Goal: Task Accomplishment & Management: Manage account settings

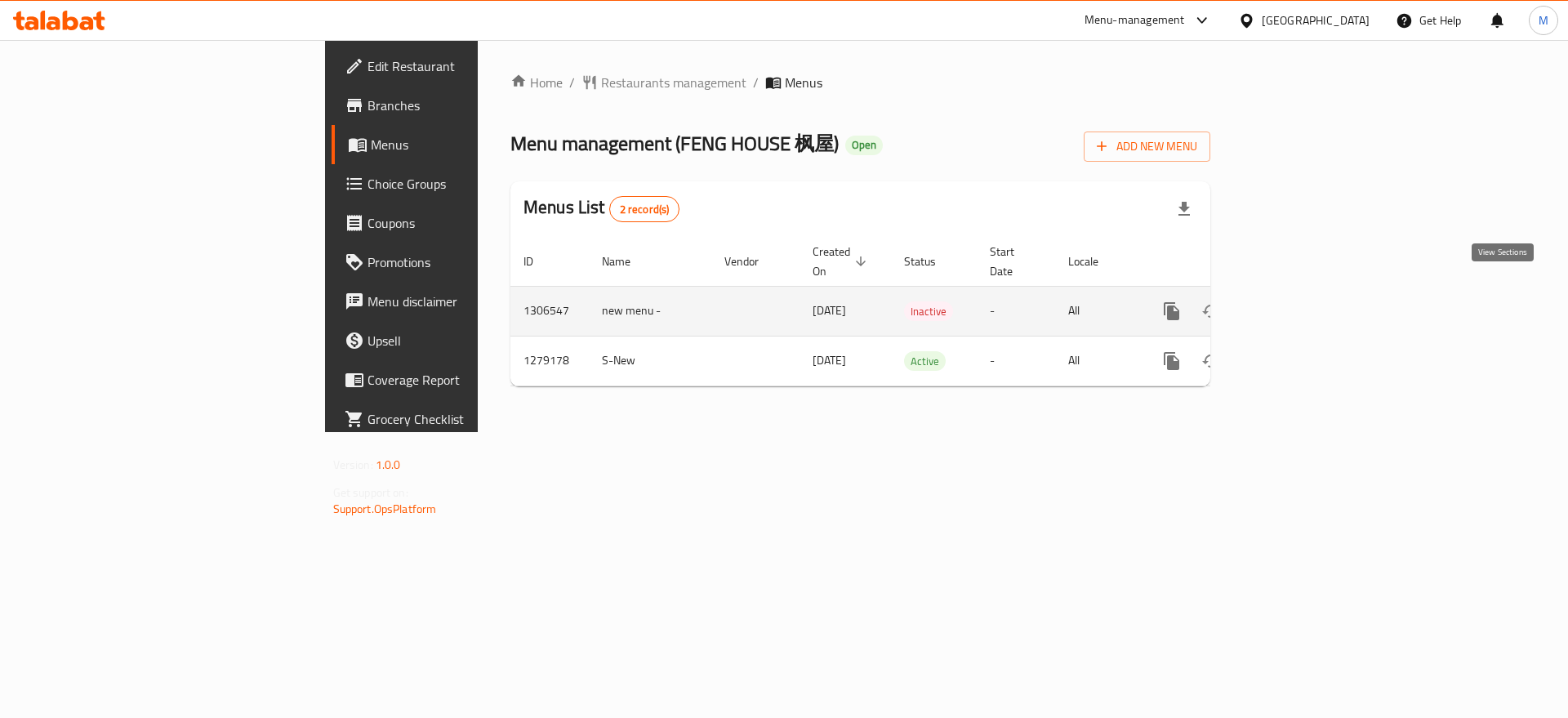
click at [1299, 302] on icon "enhanced table" at bounding box center [1289, 311] width 20 height 20
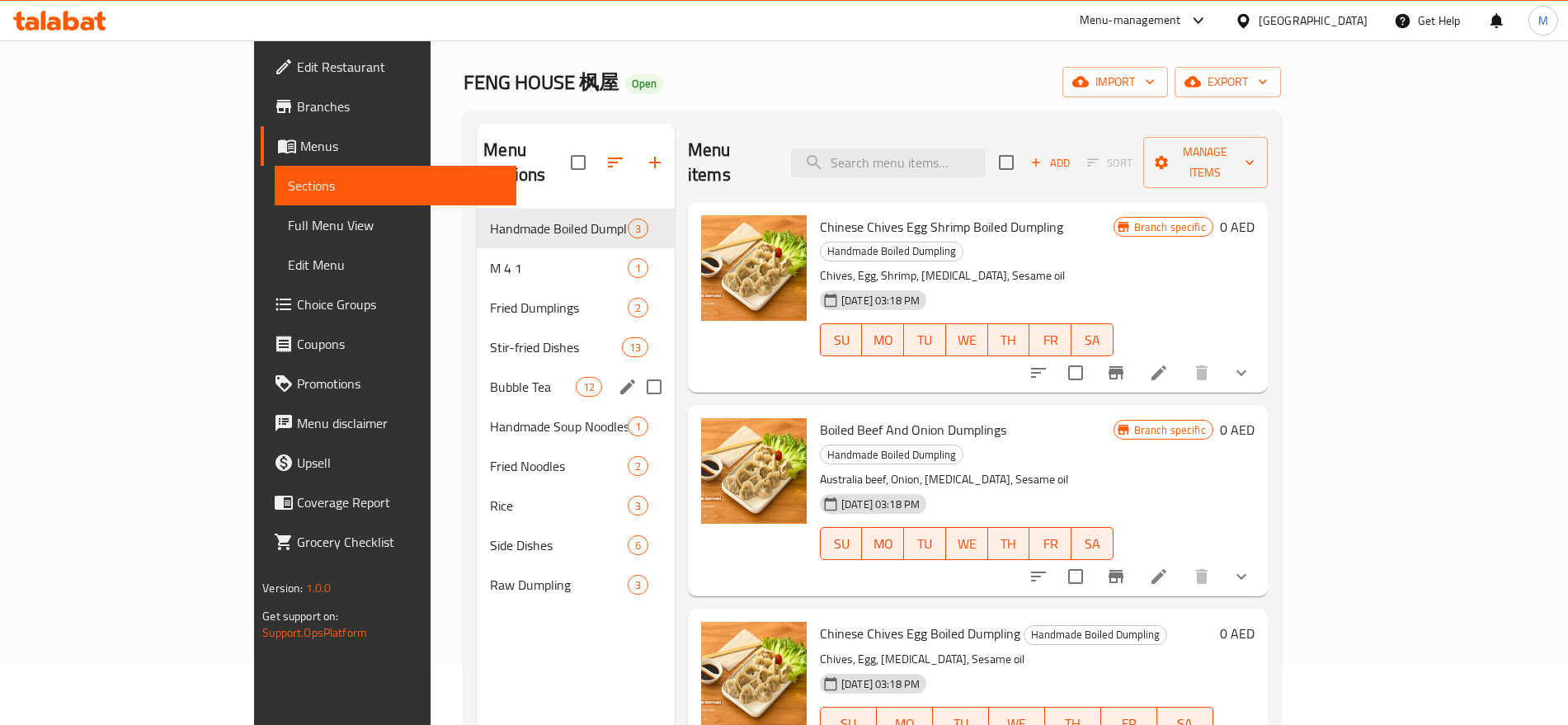
scroll to position [59, 0]
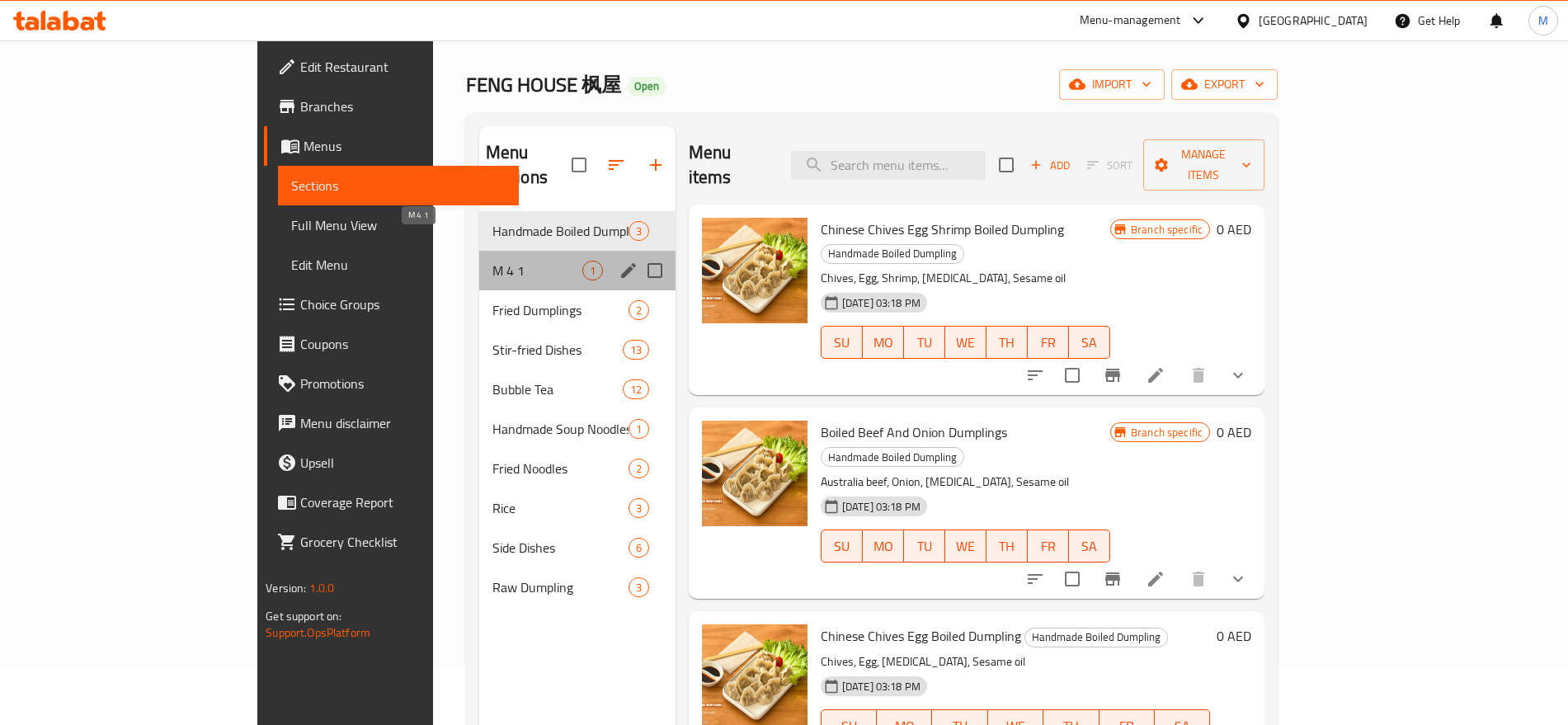
click at [492, 260] on span "M 4 1" at bounding box center [537, 270] width 90 height 20
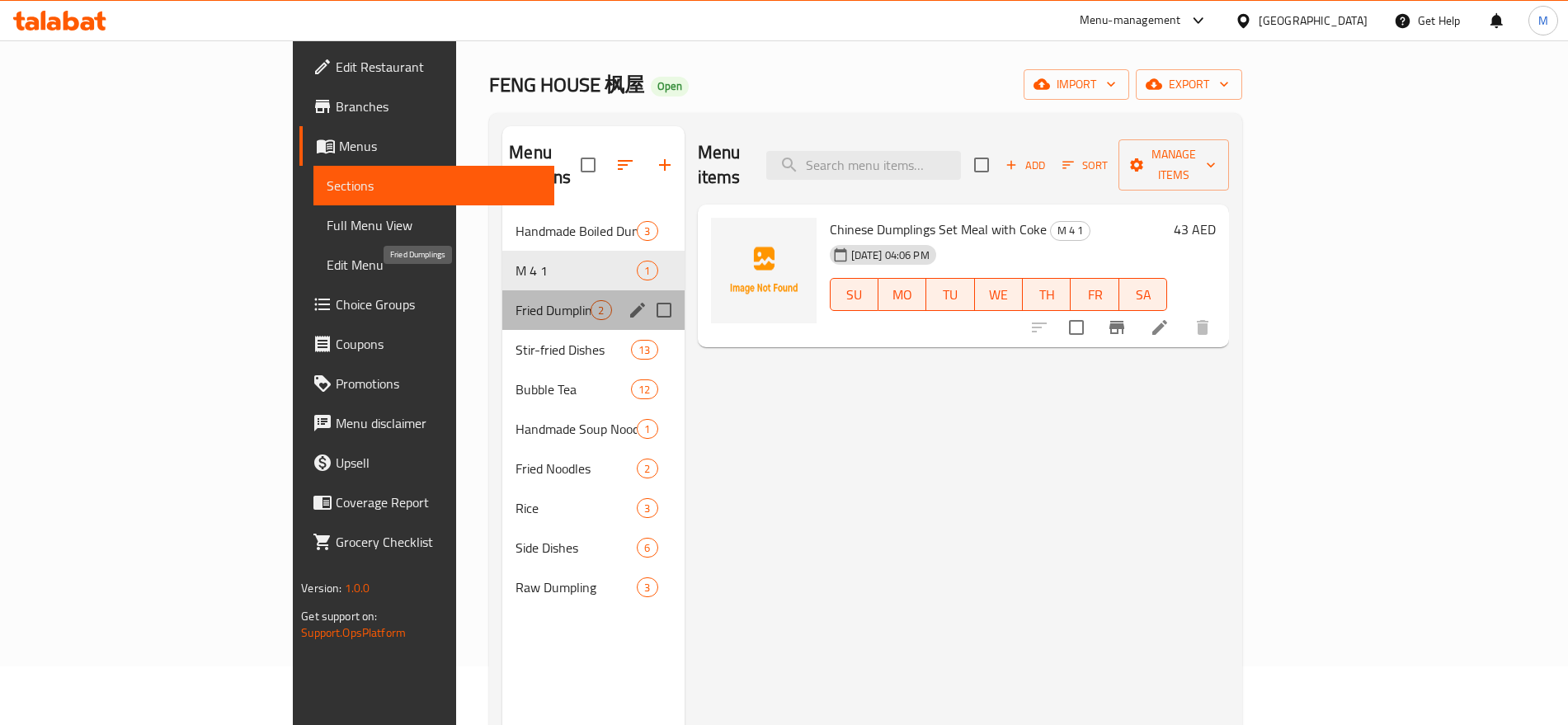
click at [515, 300] on span "Fried Dumplings" at bounding box center [553, 310] width 75 height 20
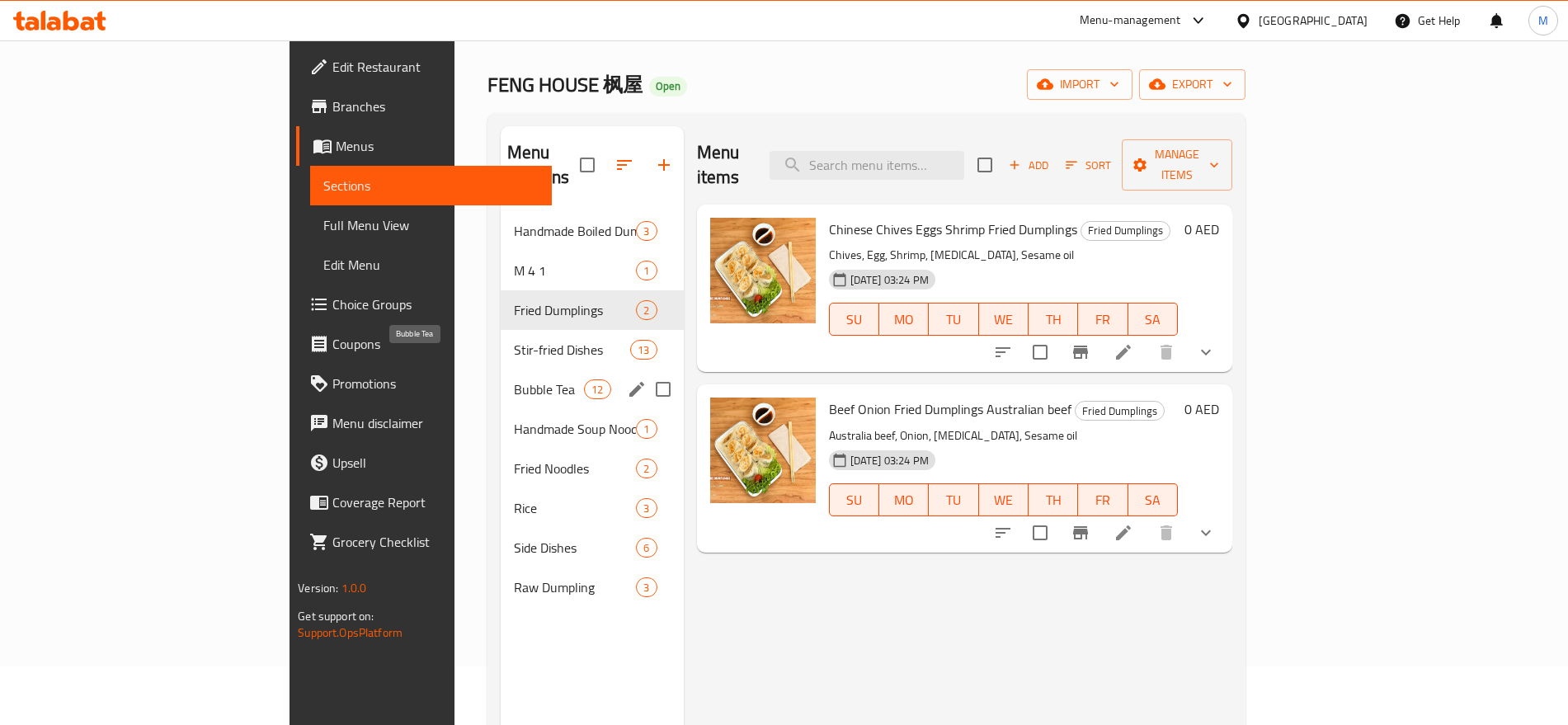
click at [514, 380] on span "Bubble Tea" at bounding box center [548, 389] width 70 height 20
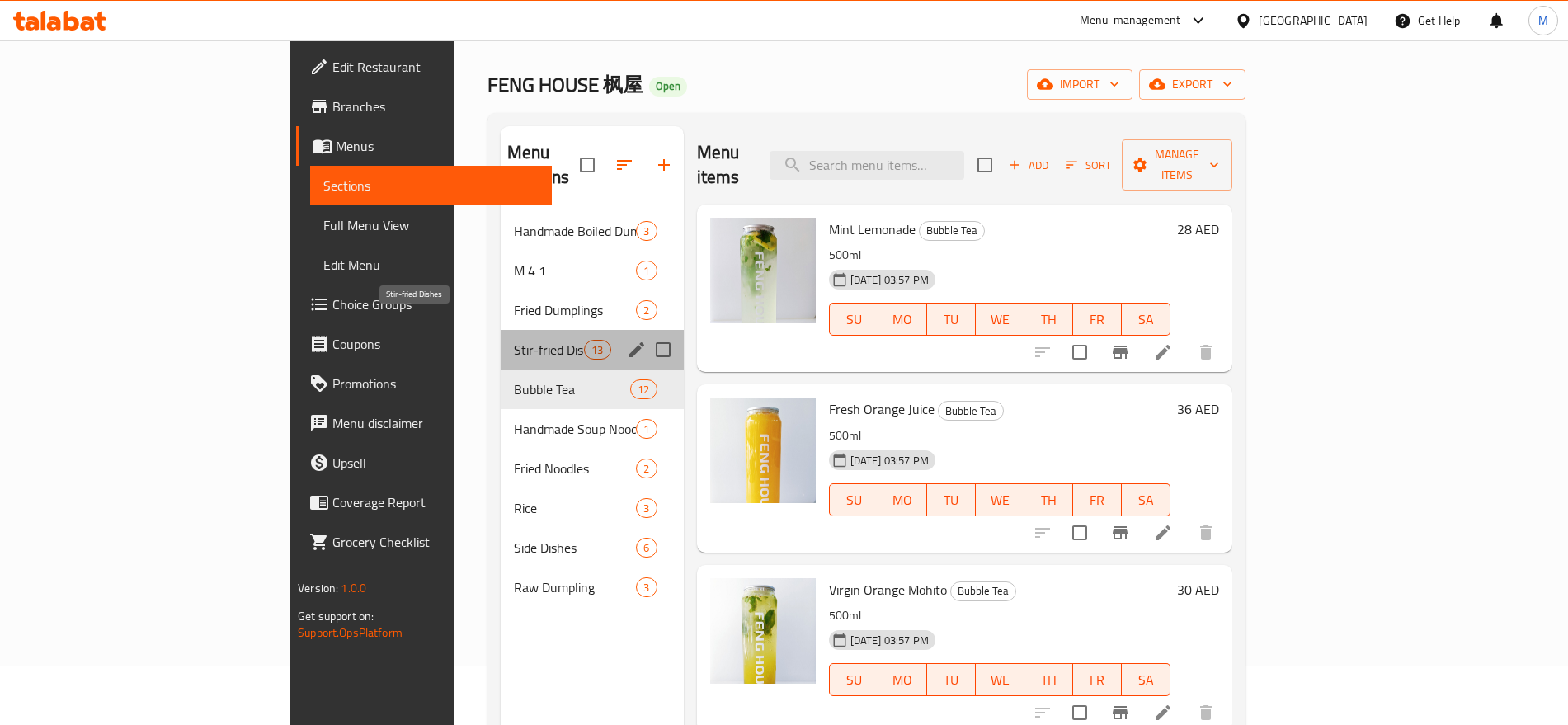
click at [514, 340] on span "Stir-fried Dishes" at bounding box center [548, 350] width 70 height 20
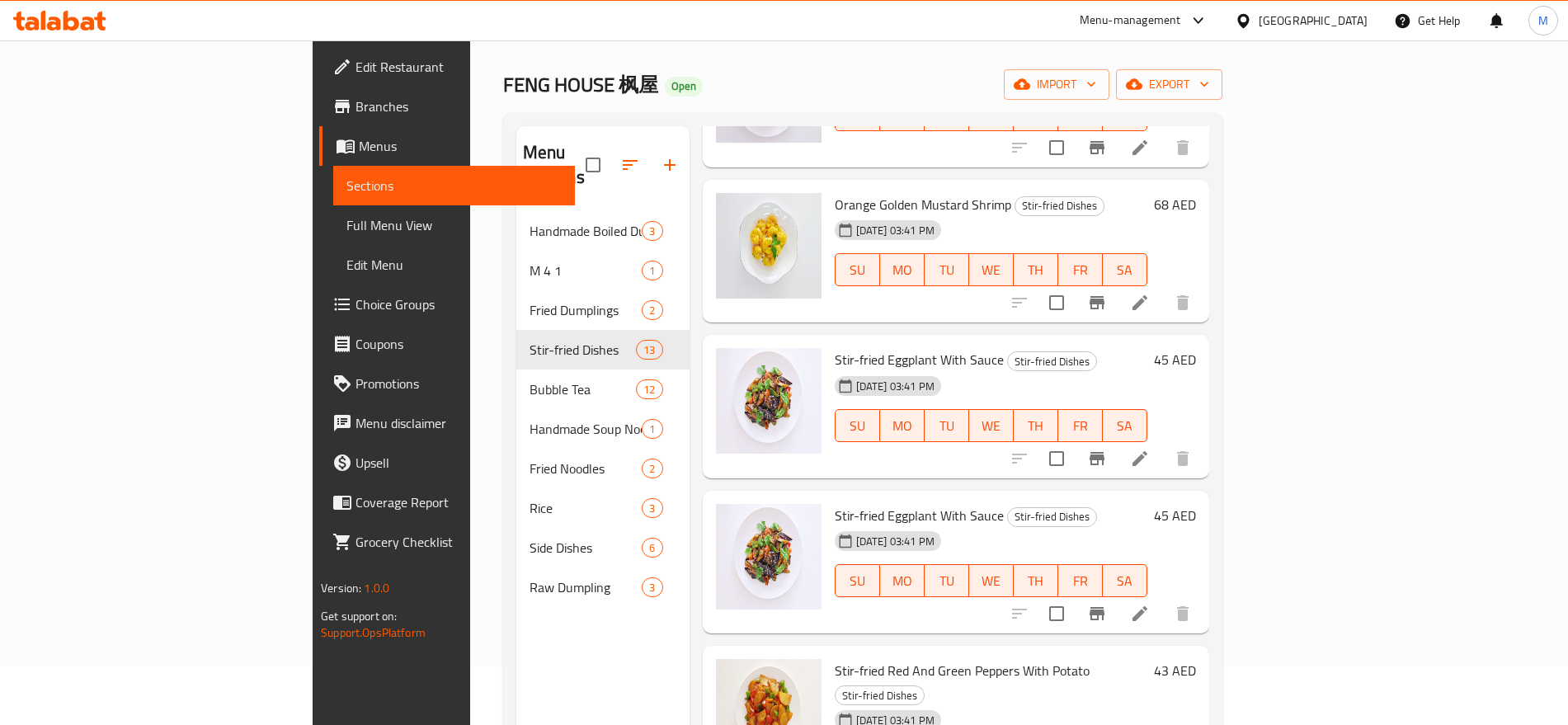
scroll to position [231, 0]
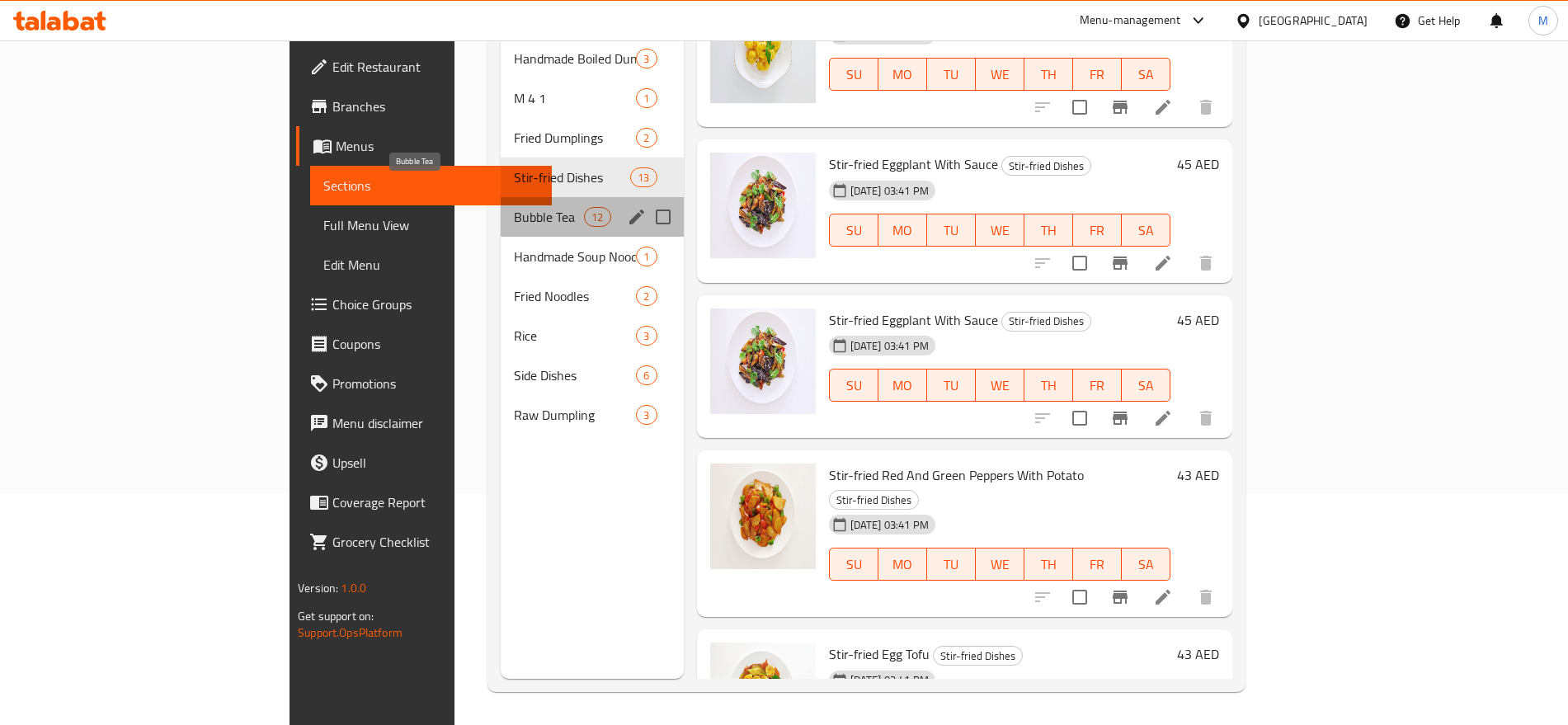
click at [514, 207] on span "Bubble Tea" at bounding box center [548, 216] width 70 height 20
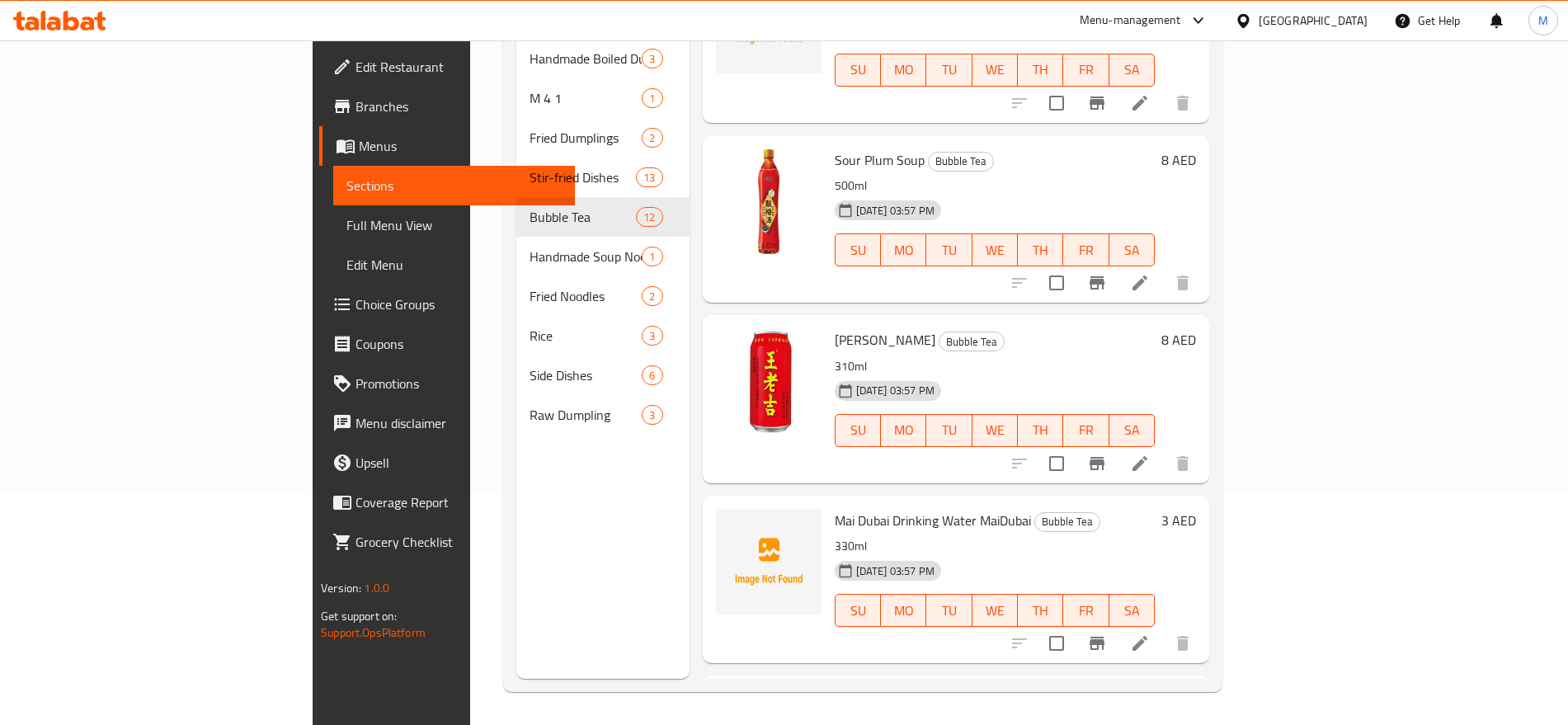
scroll to position [1479, 0]
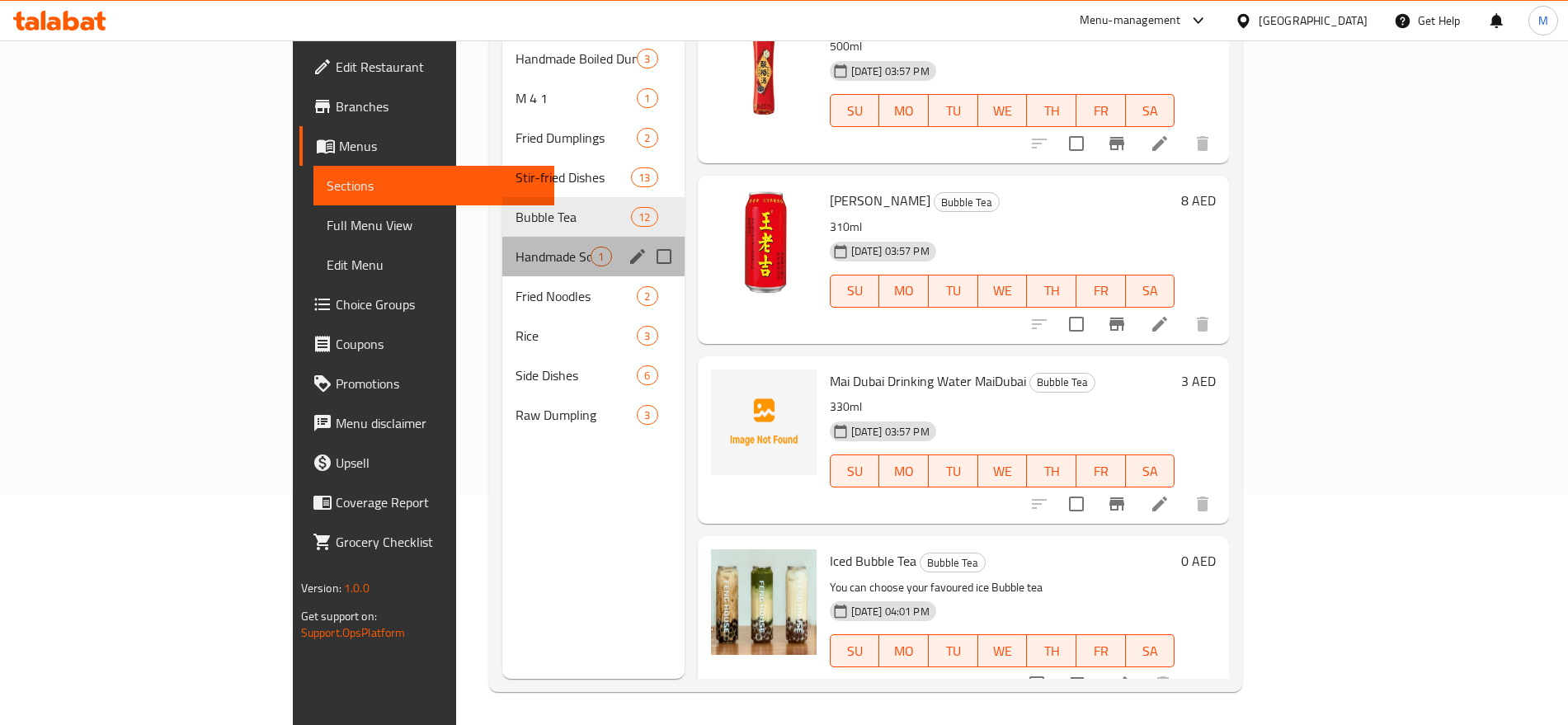
click at [502, 237] on div "Handmade Soup Noodles 1" at bounding box center [593, 257] width 182 height 40
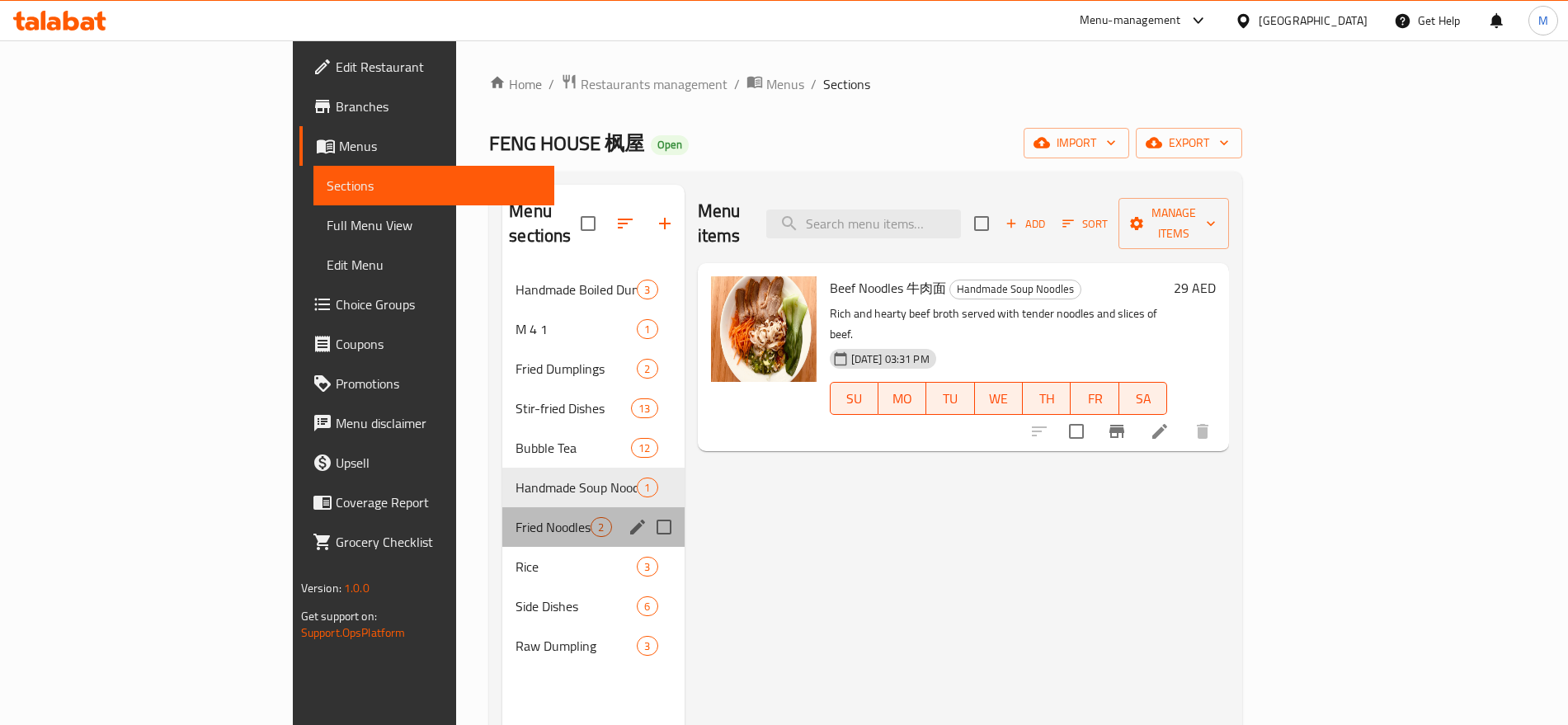
click at [502, 519] on div "Fried Noodles 2" at bounding box center [593, 527] width 182 height 40
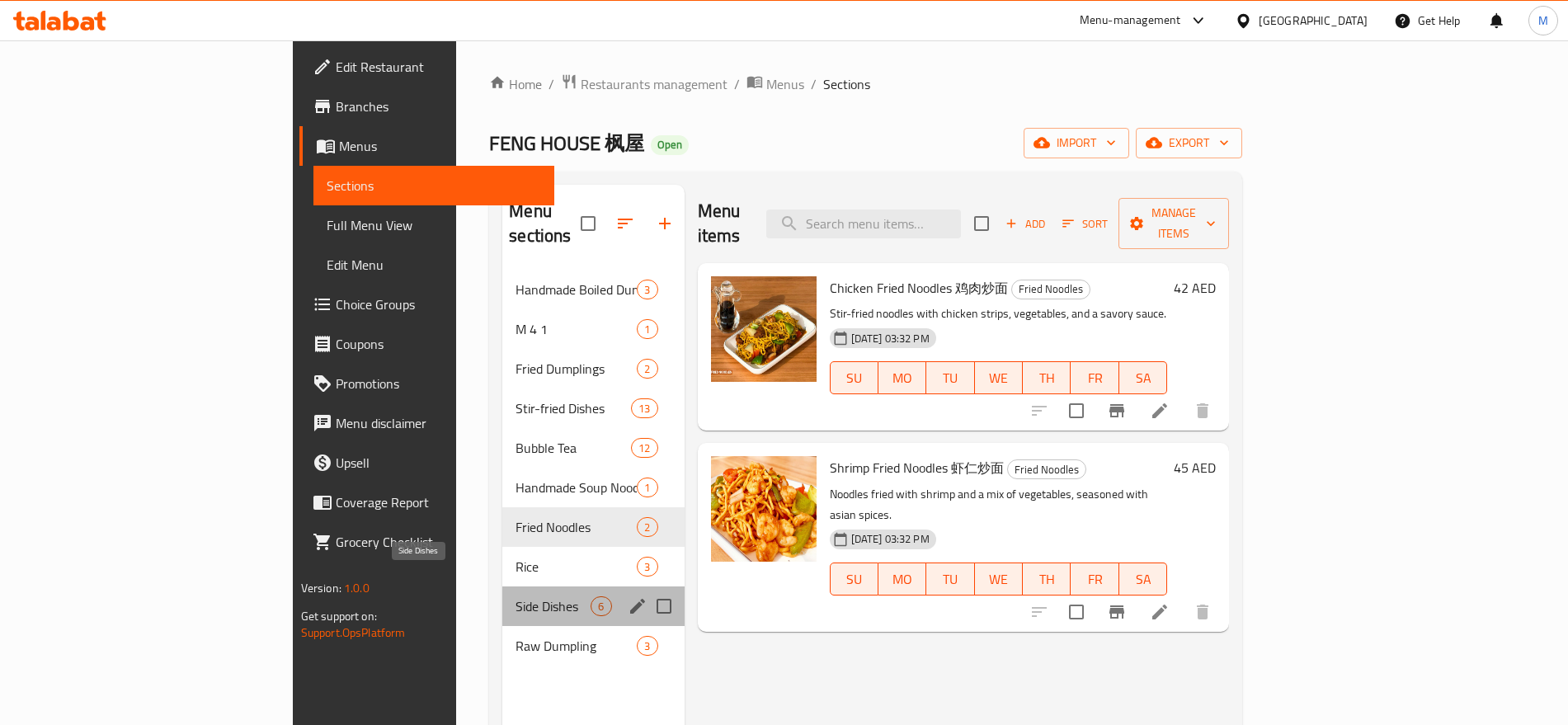
click at [515, 596] on span "Side Dishes" at bounding box center [553, 606] width 75 height 20
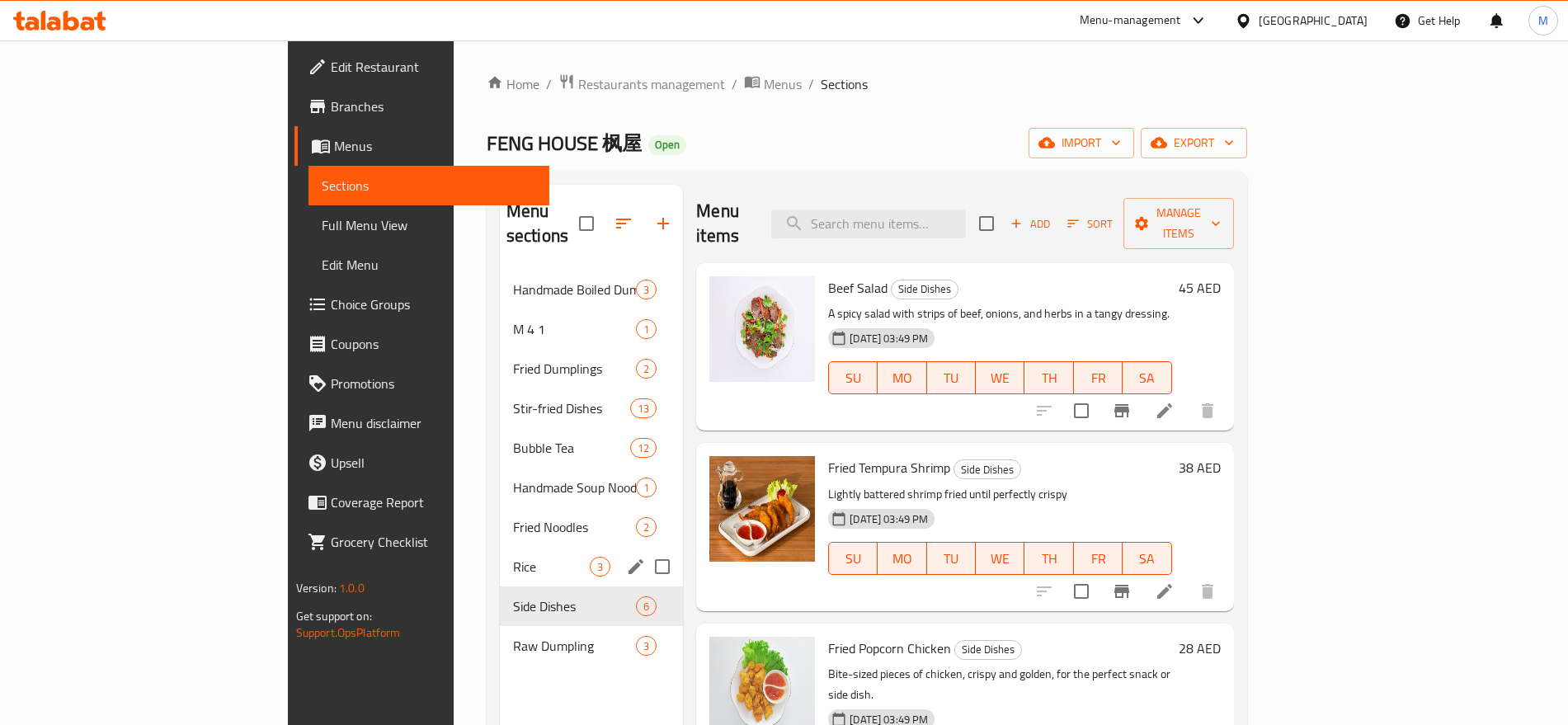
click at [502, 547] on div "Rice 3" at bounding box center [592, 567] width 183 height 40
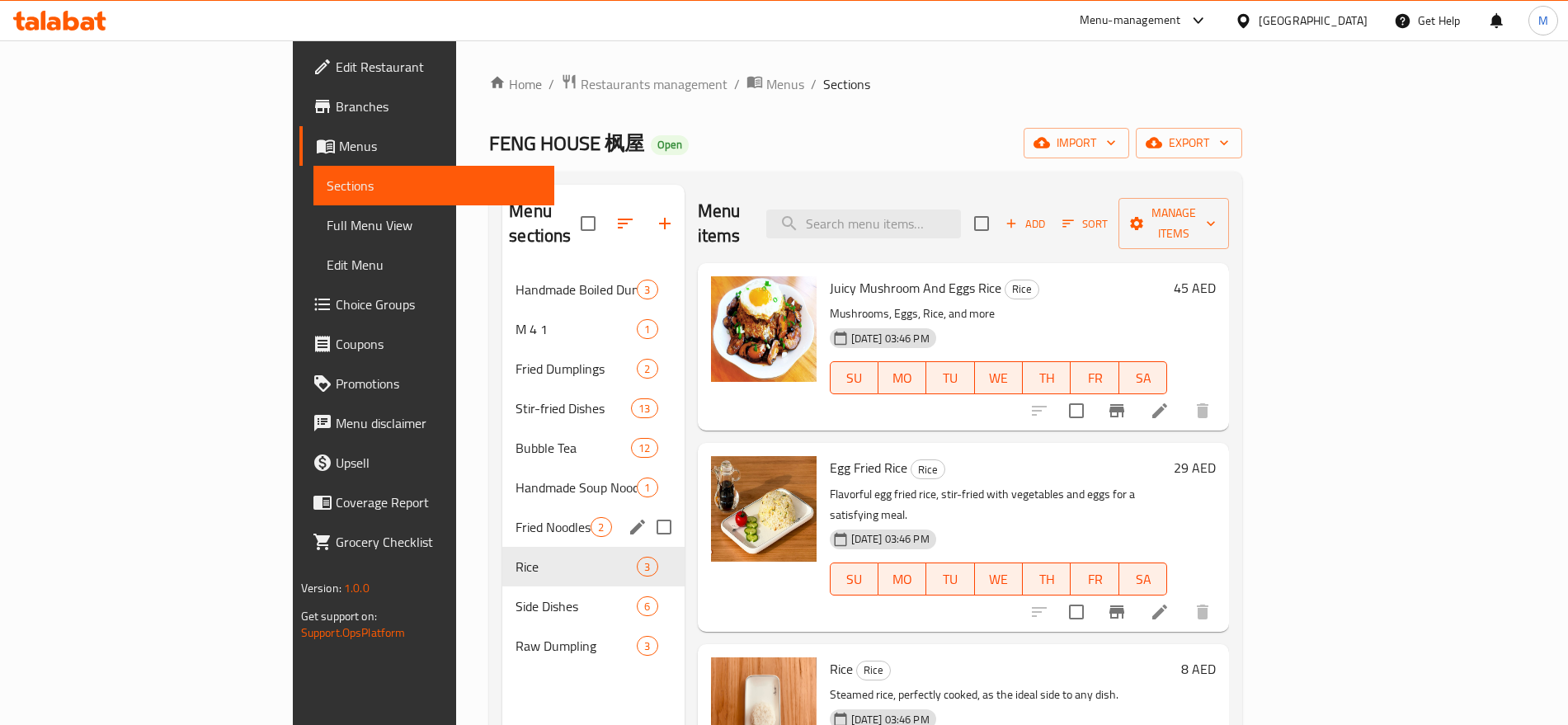
scroll to position [204, 0]
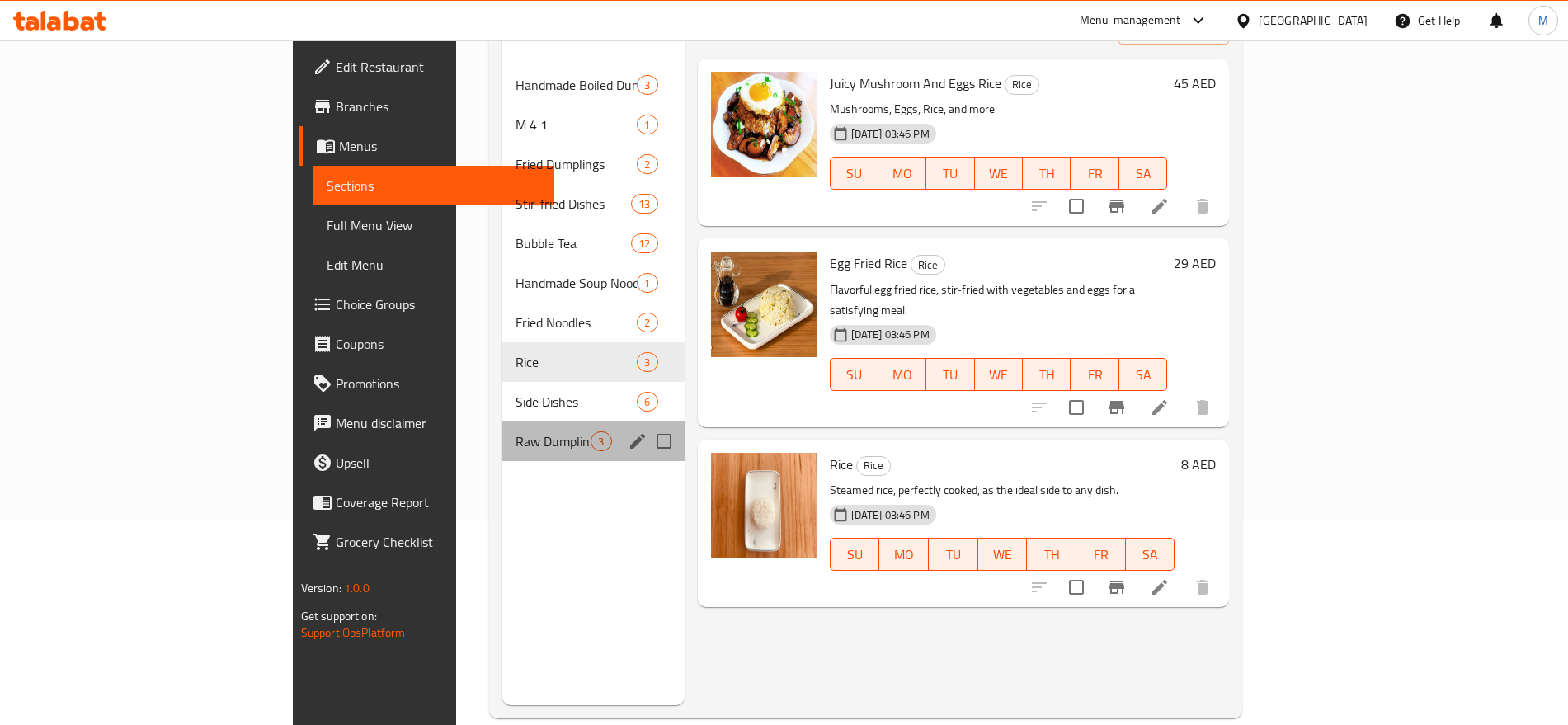
click at [502, 433] on div "Raw Dumpling 3" at bounding box center [593, 441] width 182 height 40
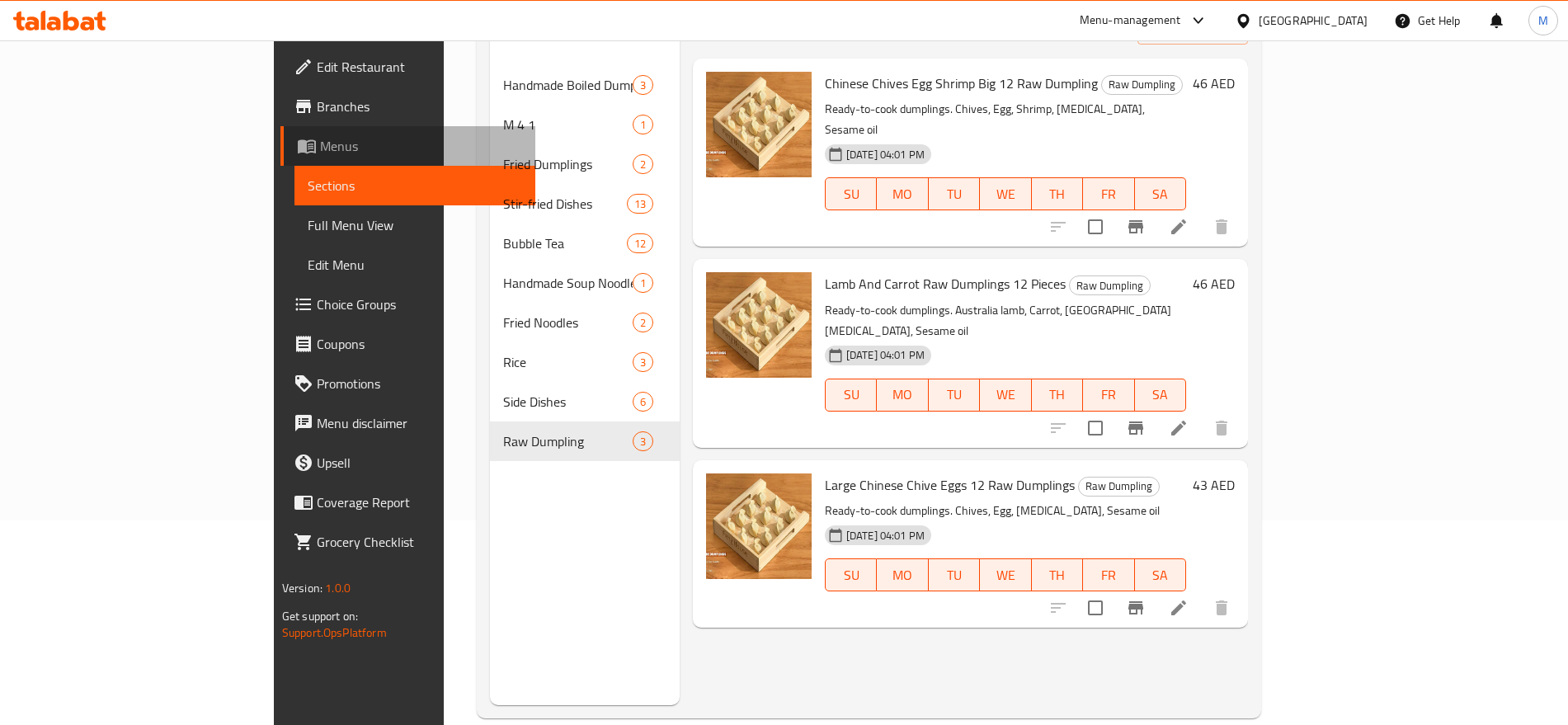
click at [320, 151] on span "Menus" at bounding box center [421, 145] width 202 height 20
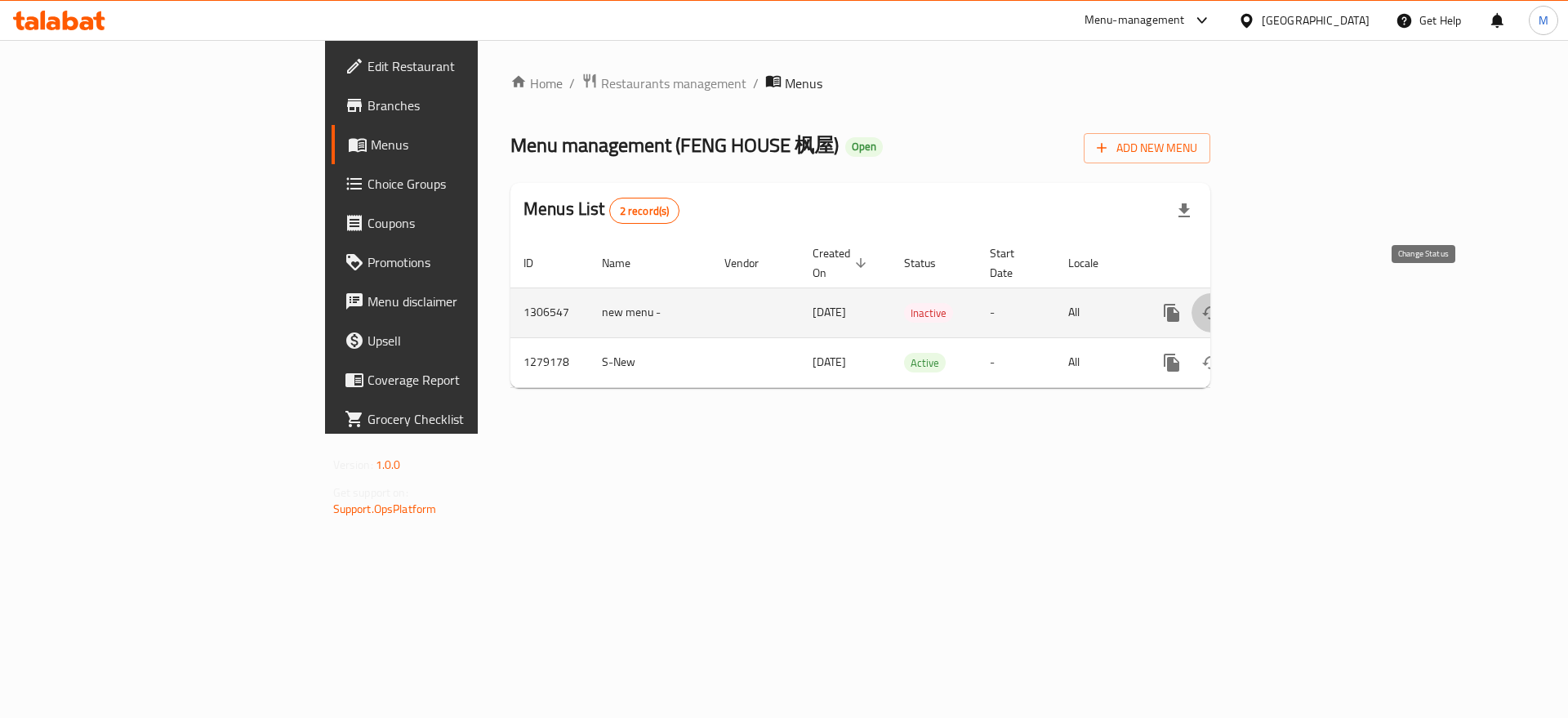
click at [1221, 303] on icon "enhanced table" at bounding box center [1211, 313] width 20 height 20
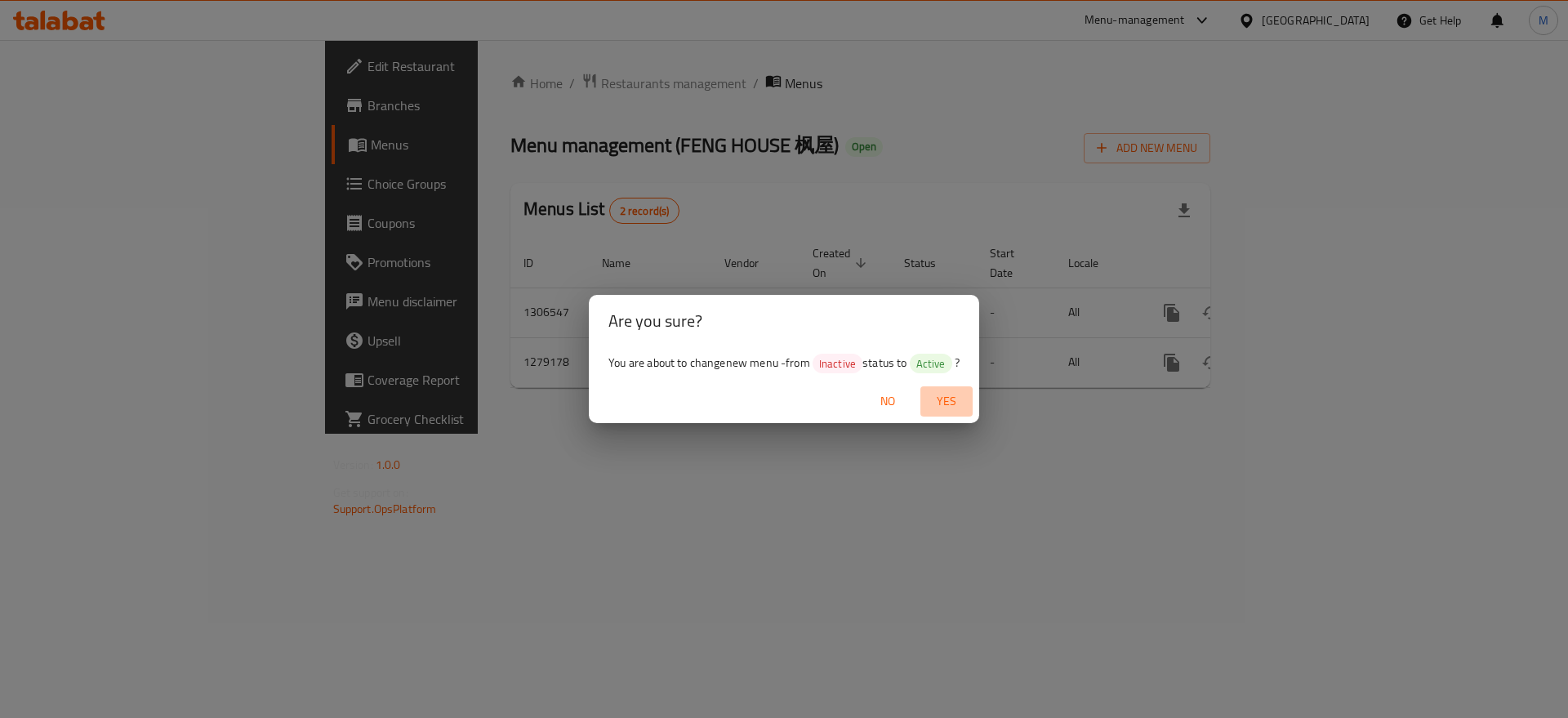
click at [951, 402] on span "Yes" at bounding box center [946, 402] width 39 height 21
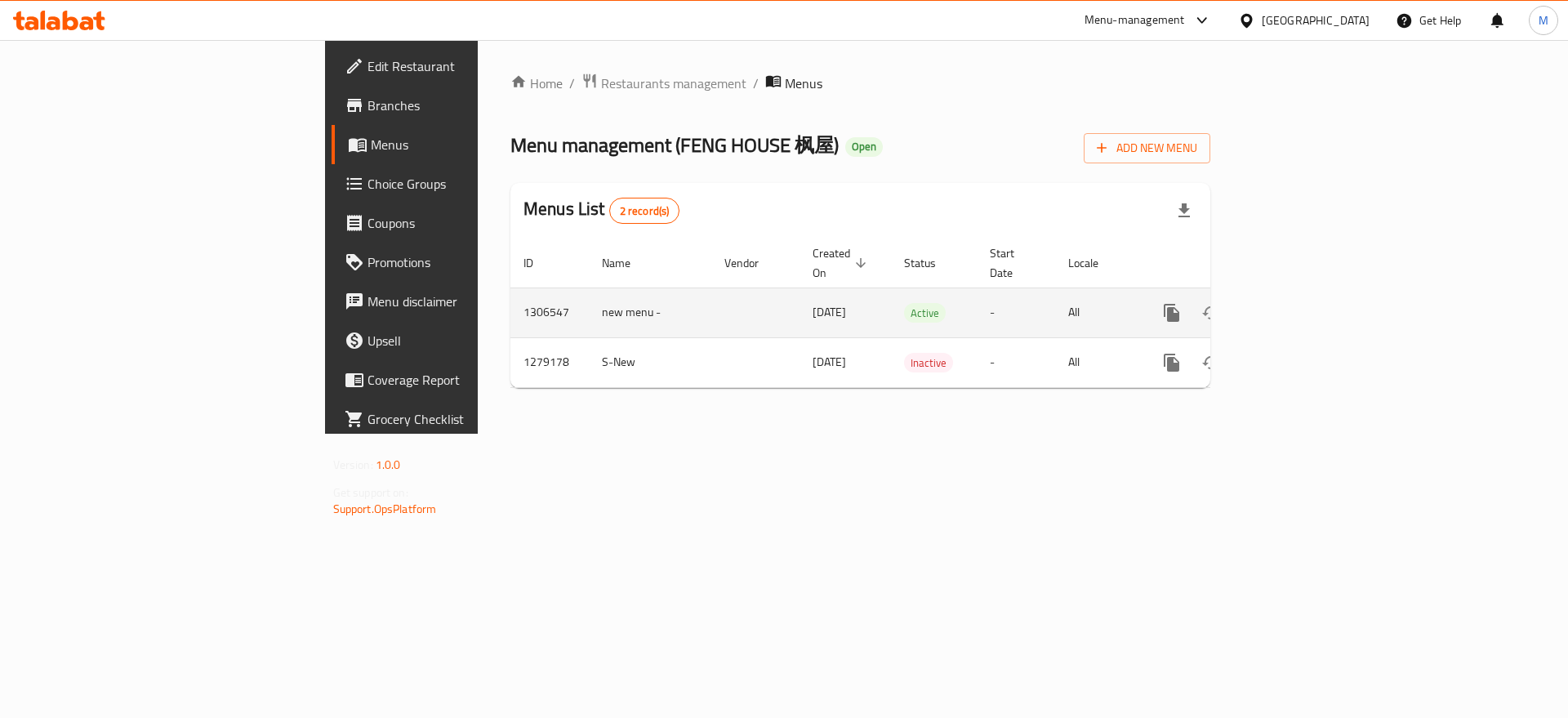
click at [510, 294] on td "1306547" at bounding box center [550, 313] width 79 height 50
copy td "1306547"
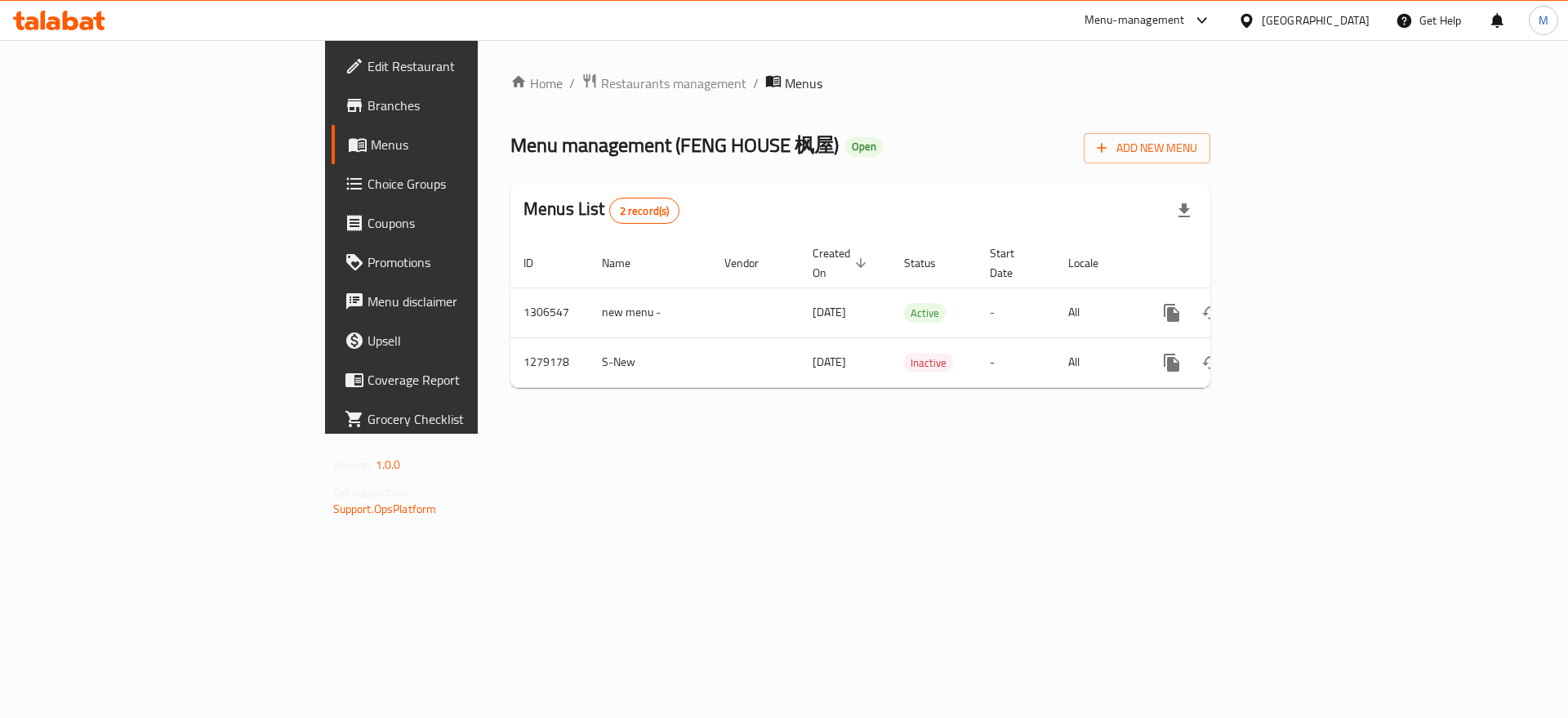
click at [1283, 21] on div "[GEOGRAPHIC_DATA]" at bounding box center [1315, 20] width 108 height 18
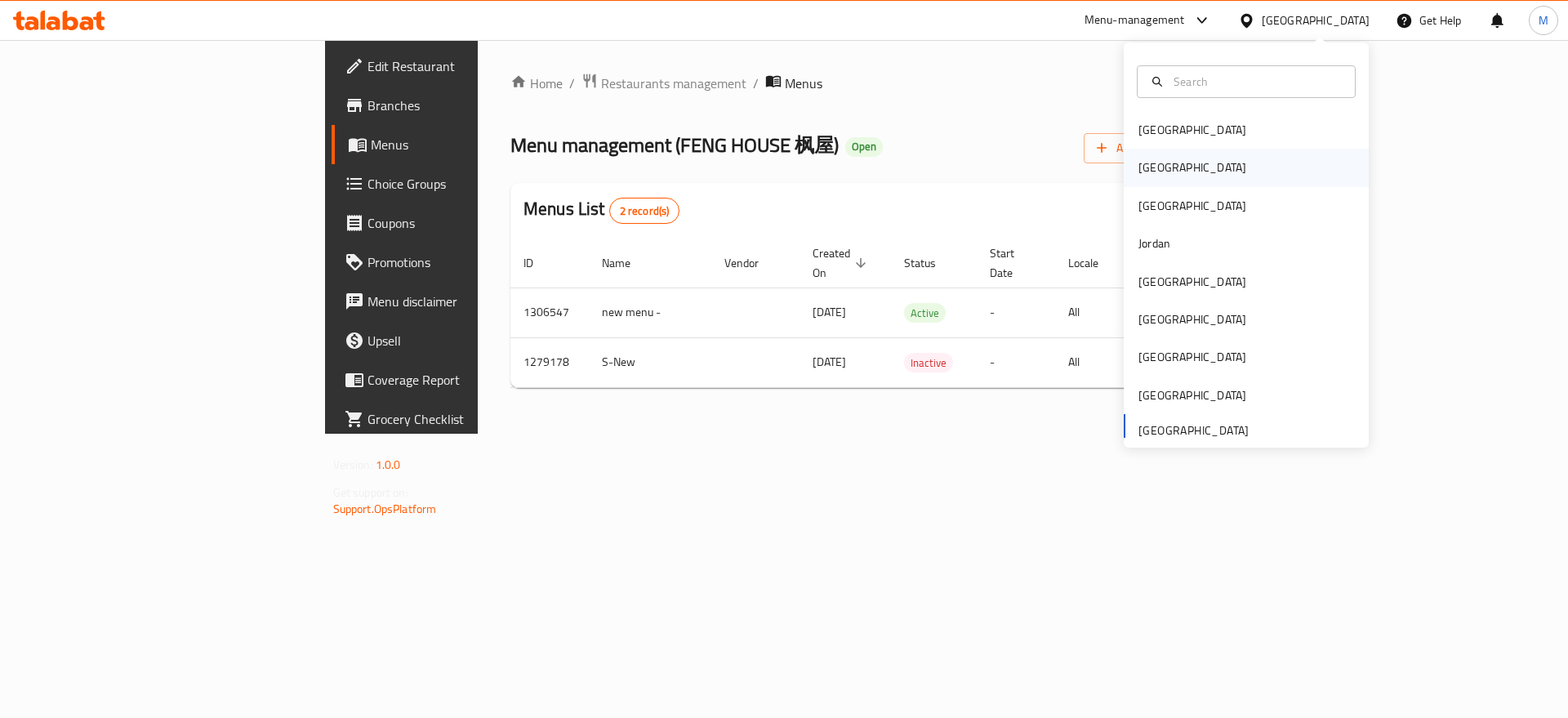
click at [1142, 174] on div "[GEOGRAPHIC_DATA]" at bounding box center [1192, 167] width 108 height 18
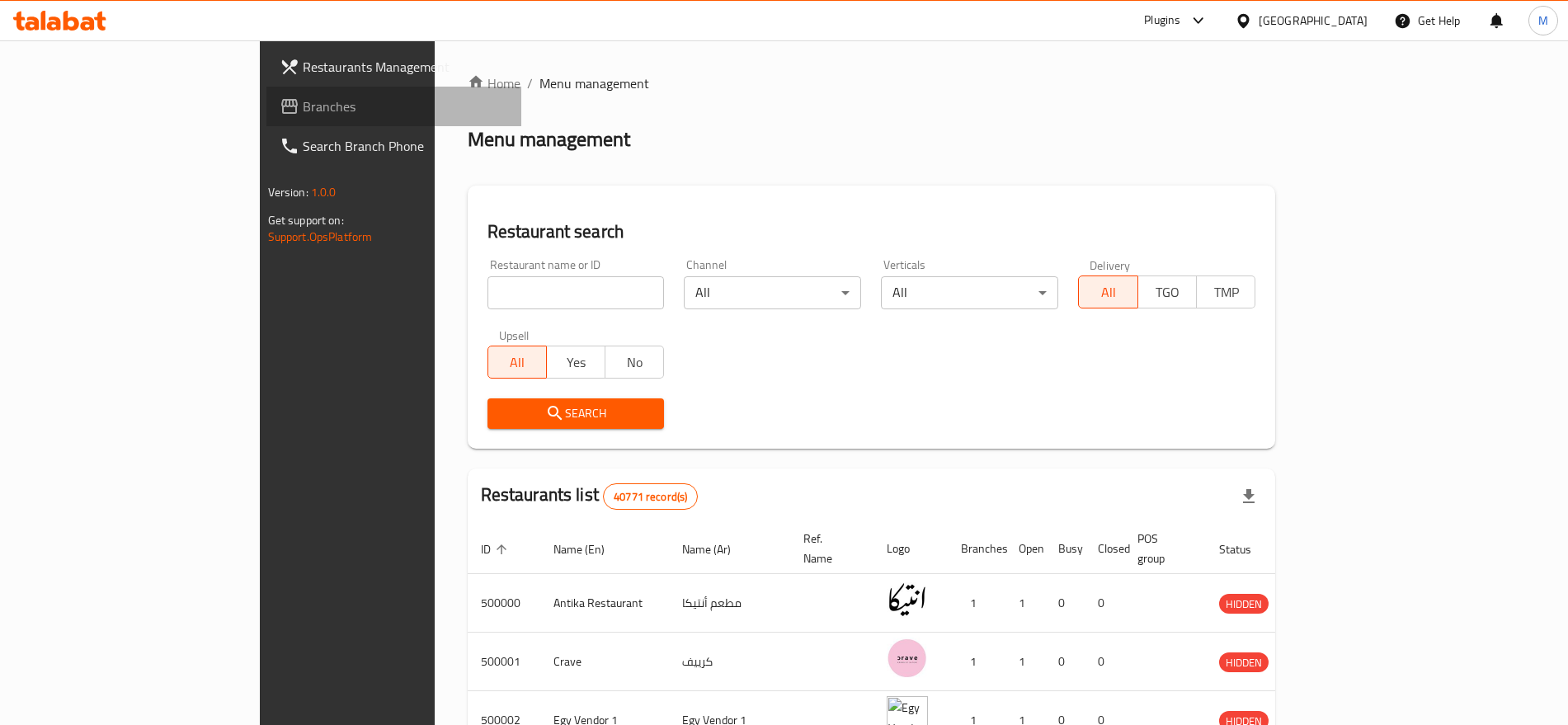
click at [303, 101] on span "Branches" at bounding box center [405, 106] width 205 height 20
